Goal: Task Accomplishment & Management: Manage account settings

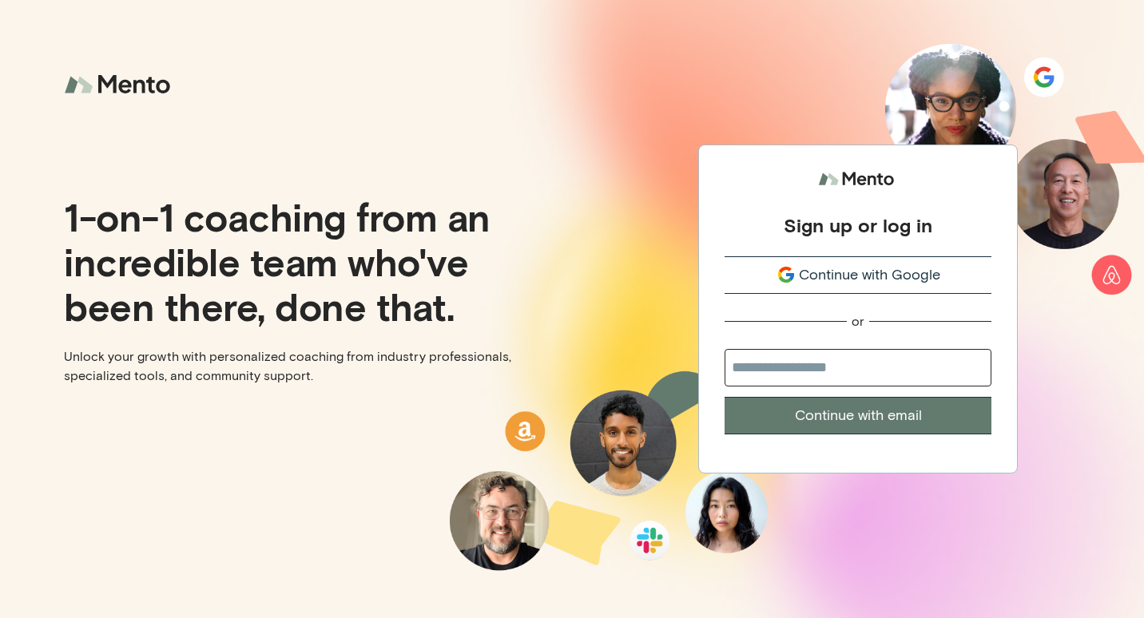
click at [895, 278] on span "Continue with Google" at bounding box center [869, 275] width 141 height 22
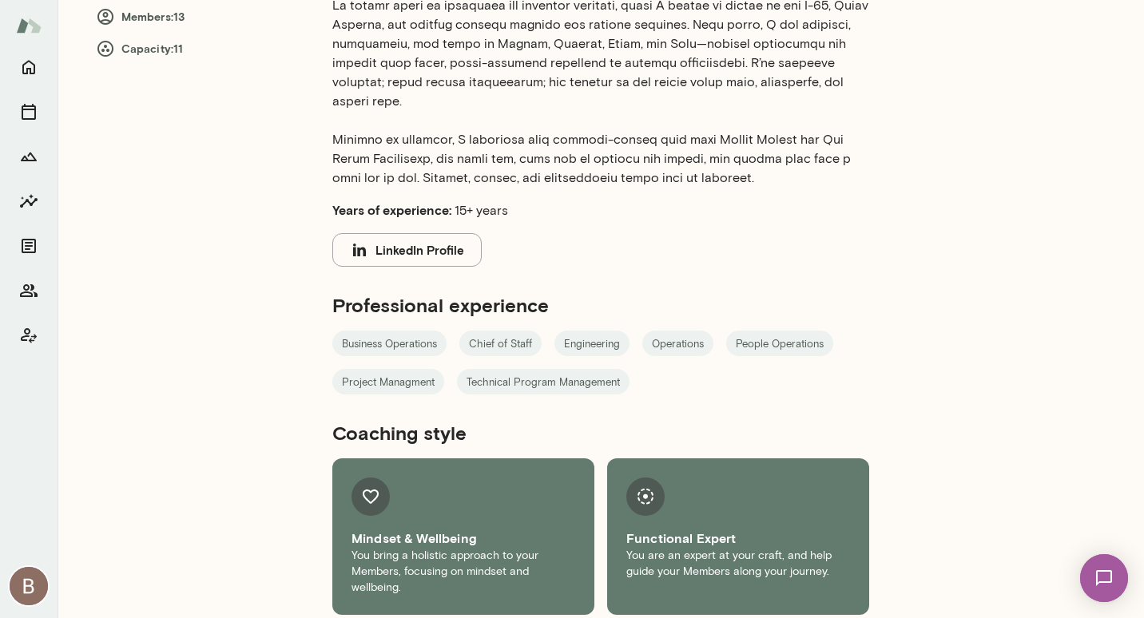
scroll to position [606, 0]
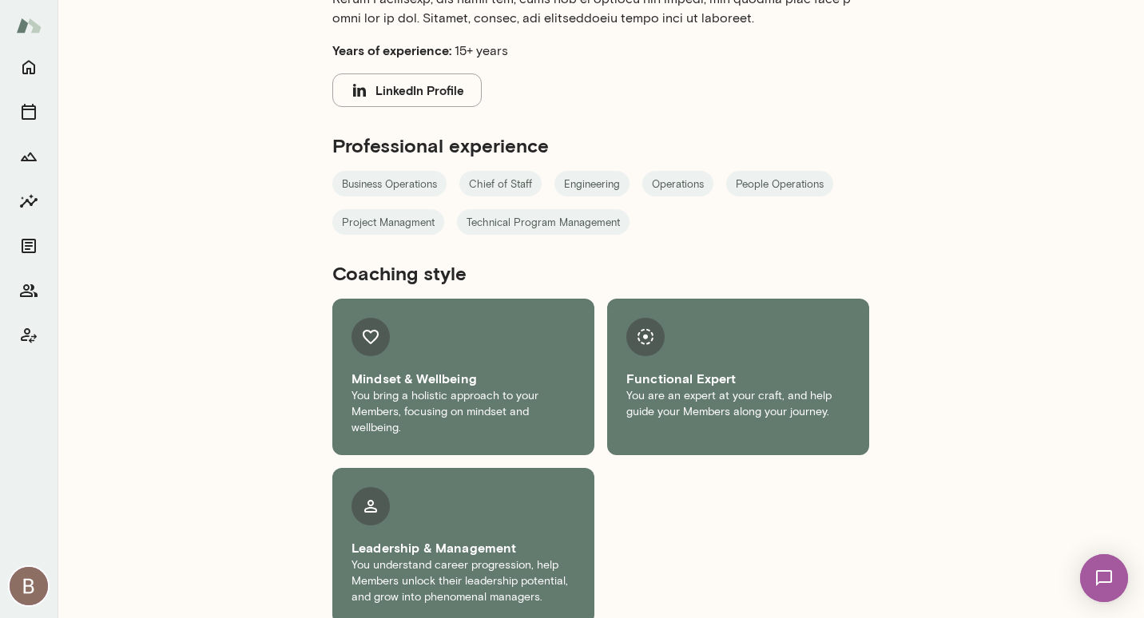
click at [388, 74] on button "LinkedIn Profile" at bounding box center [406, 91] width 149 height 34
